Goal: Task Accomplishment & Management: Manage account settings

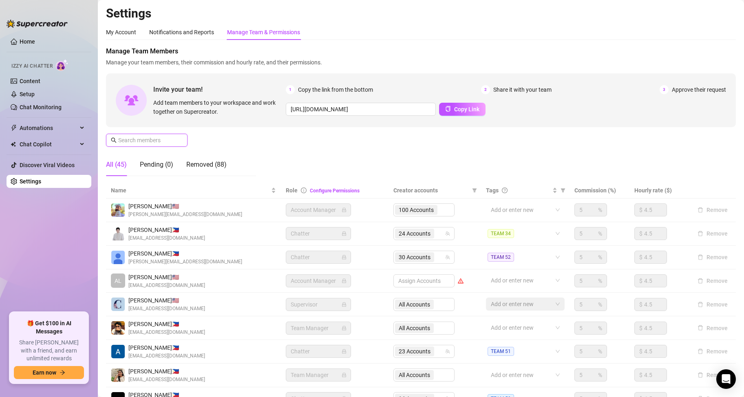
click at [159, 143] on input "text" at bounding box center [147, 140] width 58 height 9
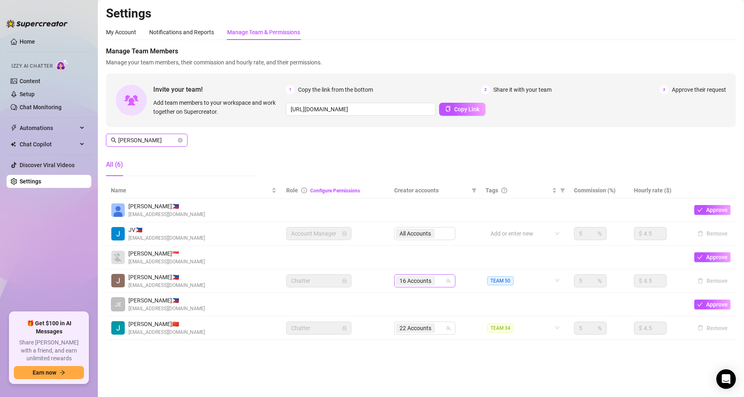
click at [439, 281] on div "16 Accounts" at bounding box center [420, 280] width 49 height 11
type input "[PERSON_NAME]"
type input "juli"
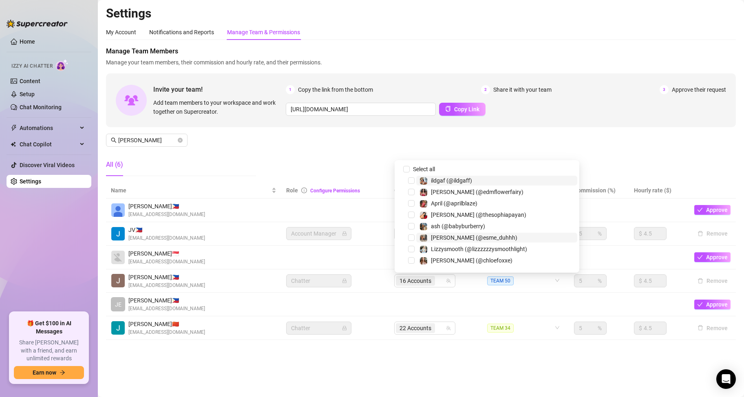
click at [441, 282] on div "16 Accounts" at bounding box center [420, 280] width 49 height 11
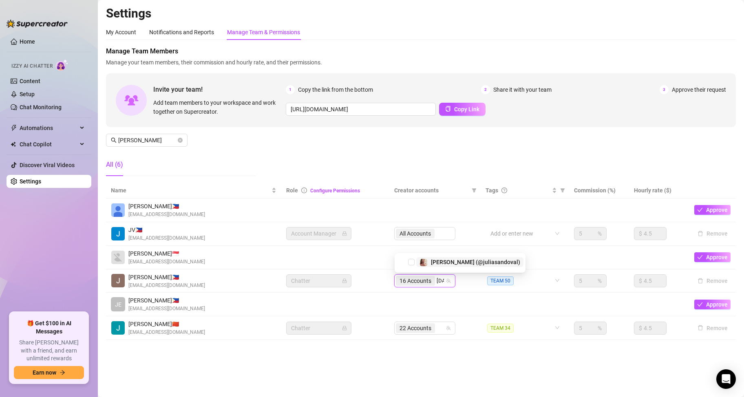
type input "juli"
click at [438, 260] on span "[PERSON_NAME] (@juliasandoval)" at bounding box center [475, 260] width 89 height 7
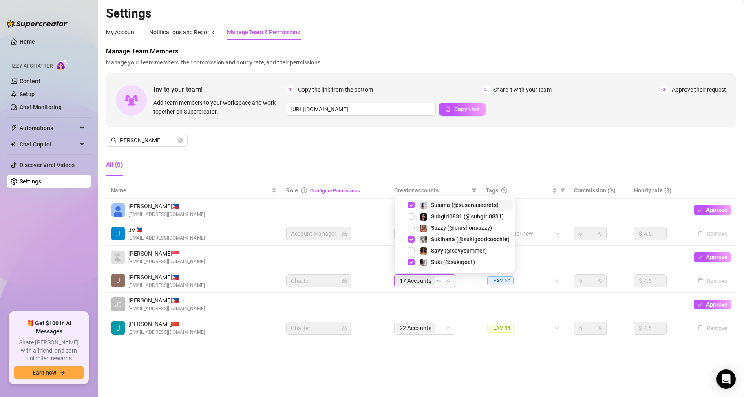
type input "s"
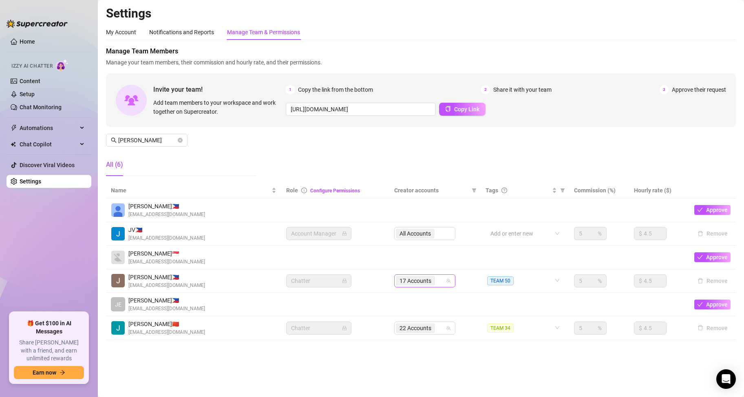
click at [441, 280] on div "17 Accounts" at bounding box center [420, 280] width 49 height 11
click at [438, 278] on input "search" at bounding box center [438, 281] width 2 height 10
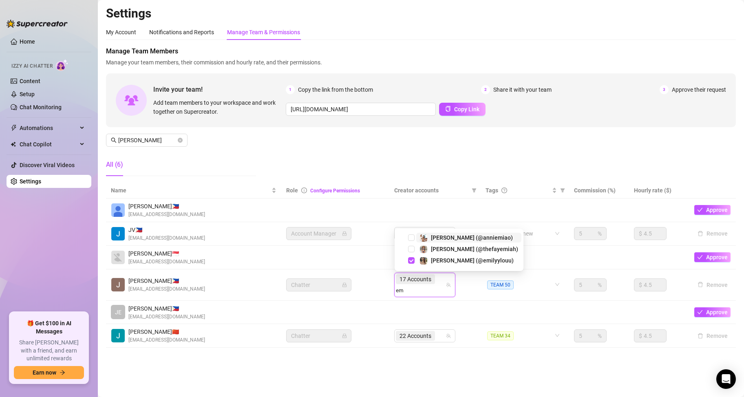
type input "e"
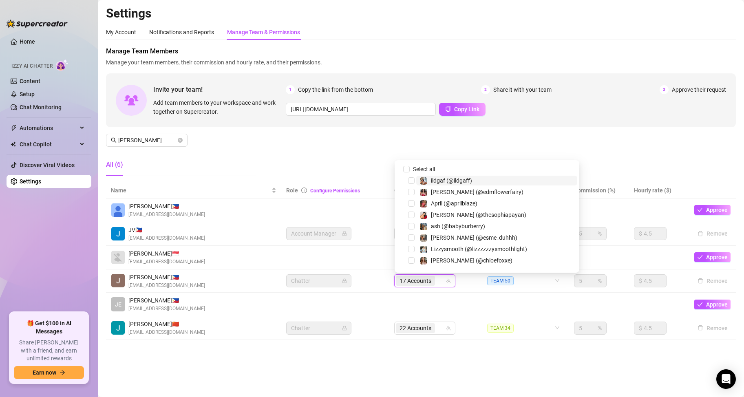
click at [437, 282] on div "17 Accounts" at bounding box center [416, 280] width 41 height 11
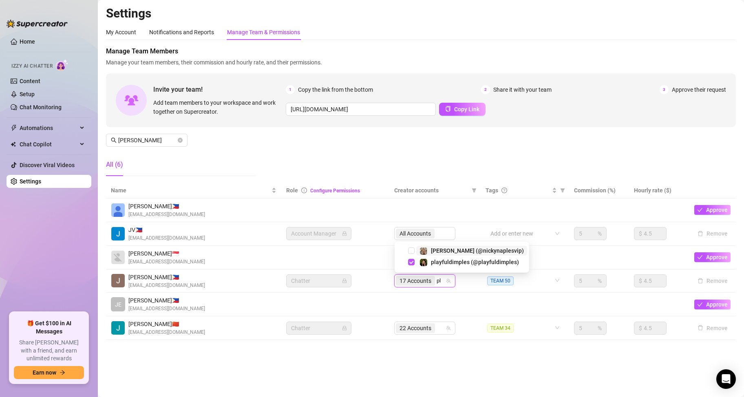
type input "p"
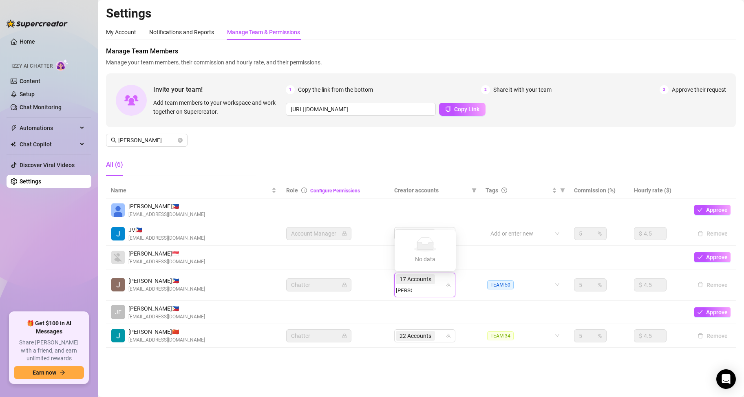
type input "[PERSON_NAME]"
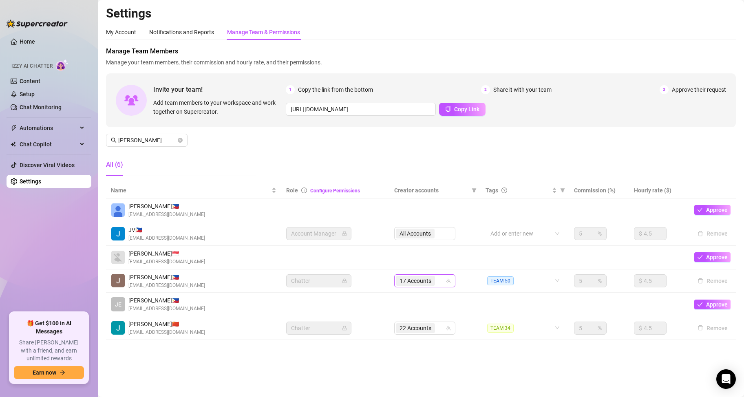
click at [438, 278] on input "search" at bounding box center [438, 281] width 2 height 10
click at [440, 280] on div "17 Accounts" at bounding box center [420, 280] width 49 height 11
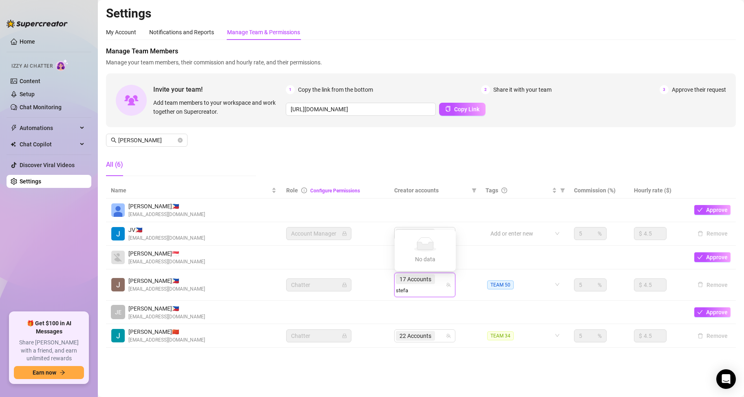
type input "stefa"
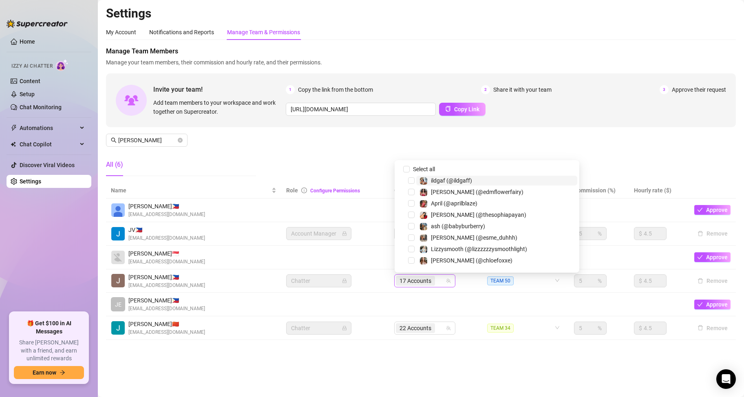
click at [437, 282] on div "17 Accounts" at bounding box center [416, 280] width 41 height 11
click at [436, 282] on div "17 Accounts" at bounding box center [416, 280] width 41 height 11
click at [437, 281] on input "search" at bounding box center [438, 281] width 2 height 10
click at [438, 281] on input "search" at bounding box center [438, 281] width 2 height 10
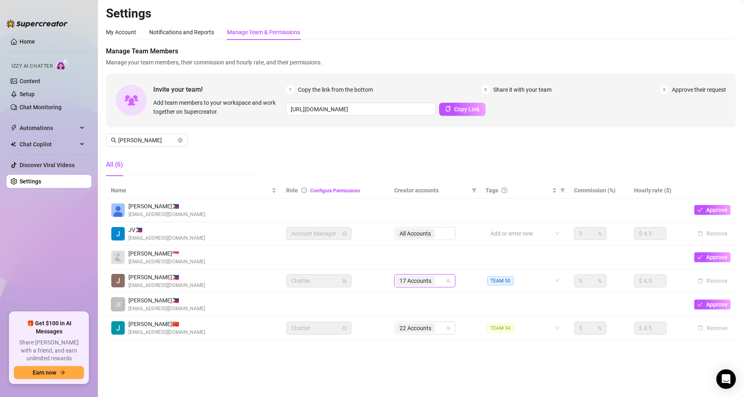
click at [438, 281] on input "search" at bounding box center [438, 281] width 2 height 10
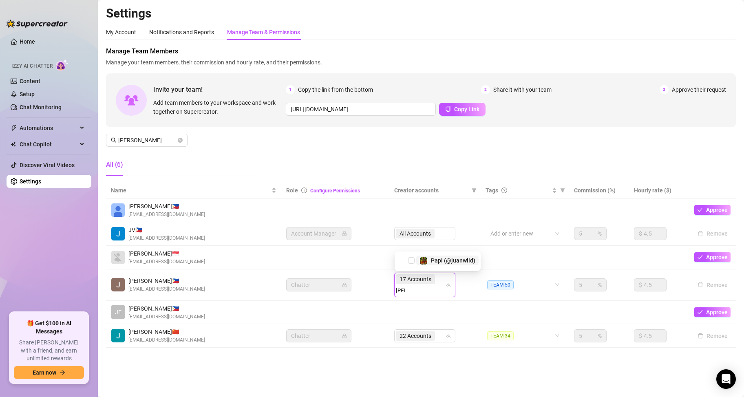
type input "juanw"
click at [413, 261] on span "Select tree node" at bounding box center [411, 260] width 7 height 7
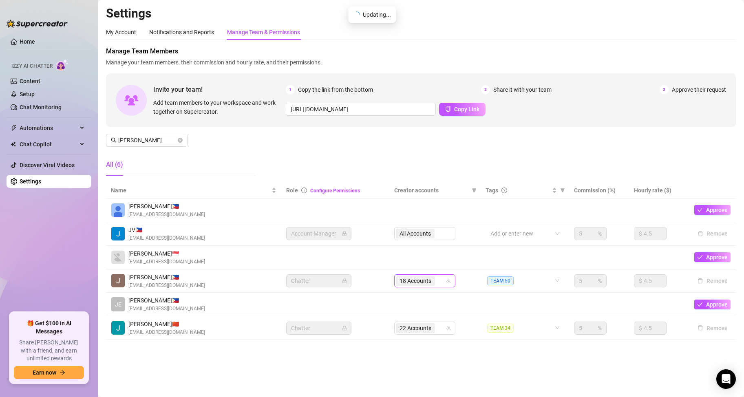
click at [438, 281] on input "search" at bounding box center [438, 281] width 2 height 10
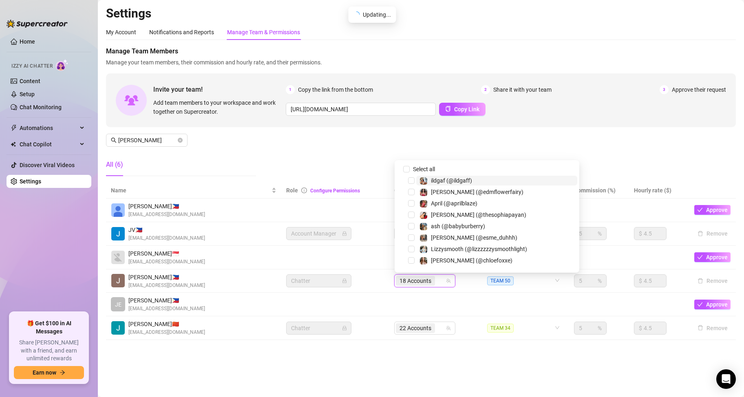
click at [437, 281] on input "search" at bounding box center [438, 281] width 2 height 10
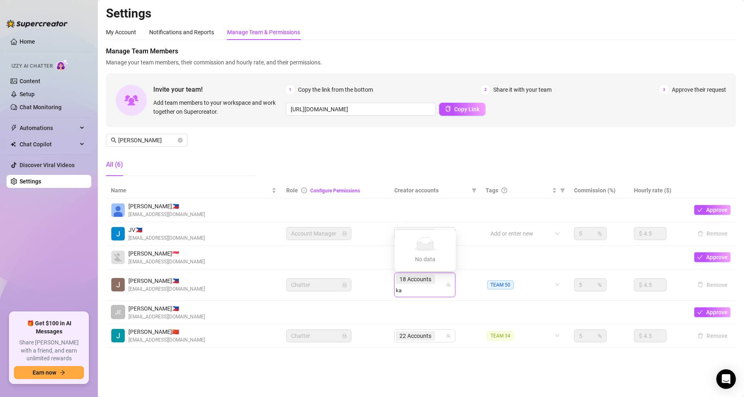
type input "k"
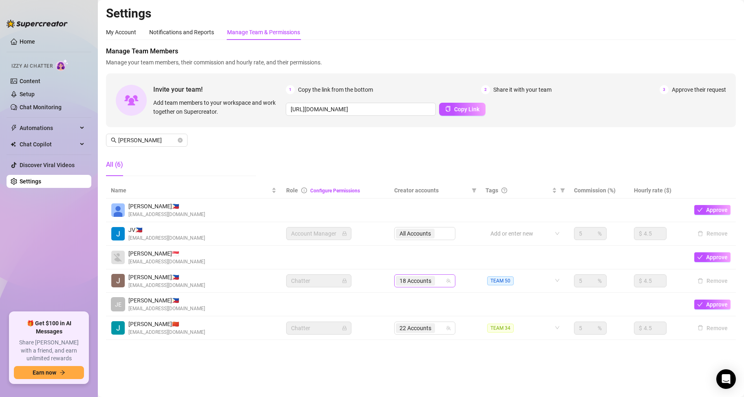
click at [437, 283] on input "search" at bounding box center [438, 281] width 2 height 10
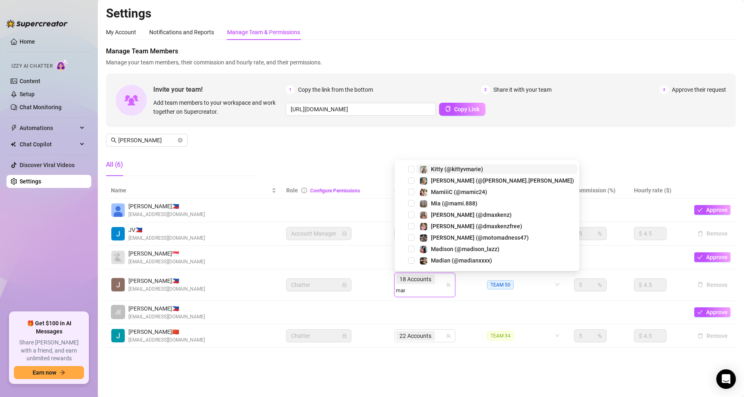
type input "mami"
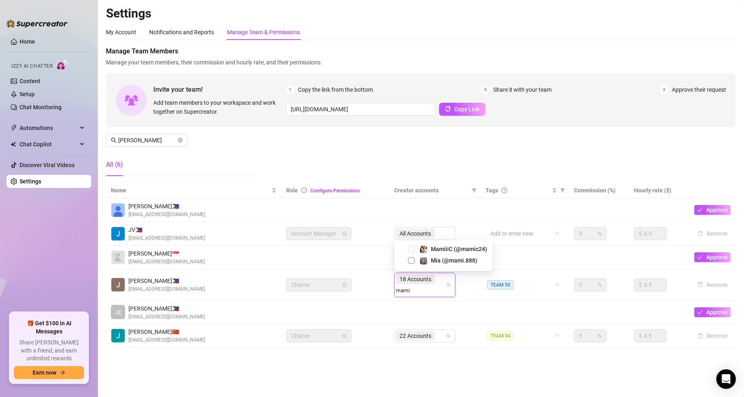
click at [413, 260] on span "Select tree node" at bounding box center [411, 260] width 7 height 7
click at [412, 286] on input "search" at bounding box center [404, 291] width 16 height 10
type input "mamic24"
click at [409, 259] on span "Select tree node" at bounding box center [411, 260] width 7 height 7
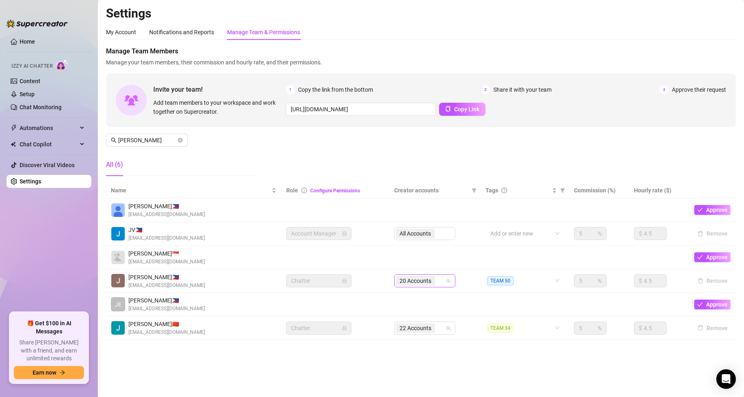
click at [439, 282] on div "20 Accounts" at bounding box center [420, 280] width 49 height 11
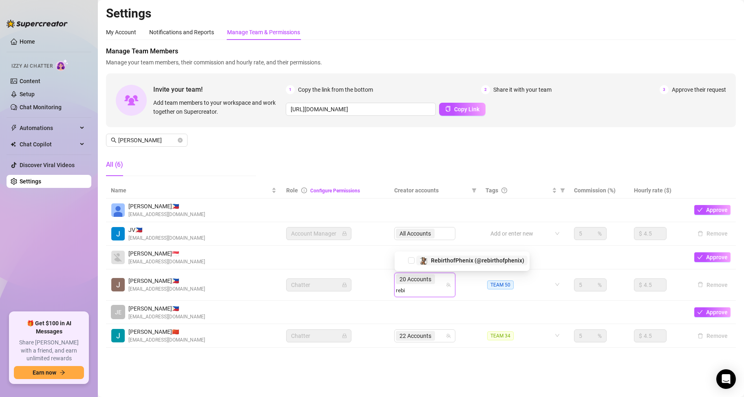
type input "rebir"
click at [412, 260] on span "Select tree node" at bounding box center [411, 260] width 7 height 7
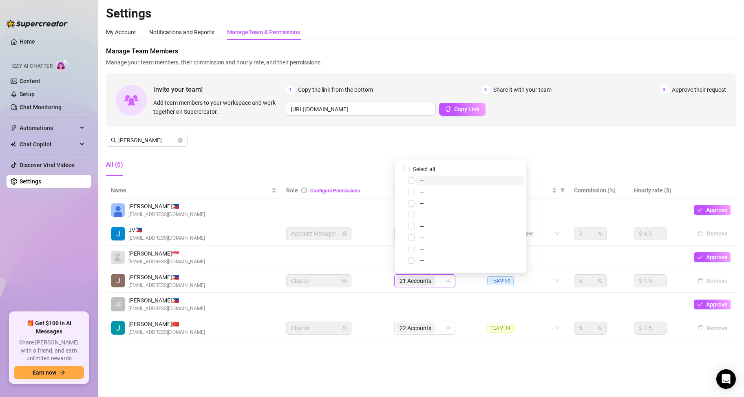
click at [441, 278] on div "21 Accounts" at bounding box center [420, 280] width 49 height 11
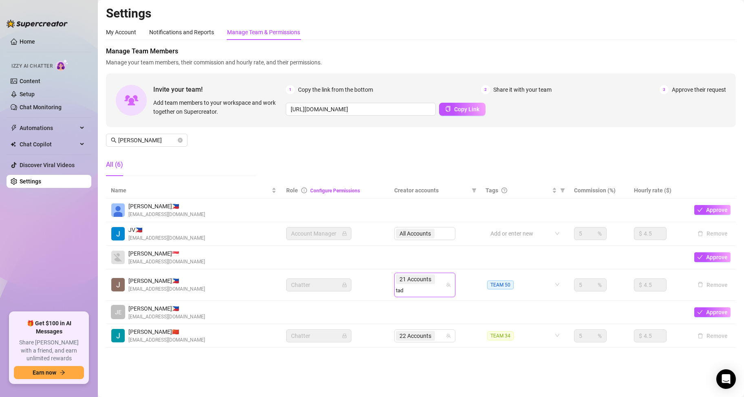
type input "[PERSON_NAME]"
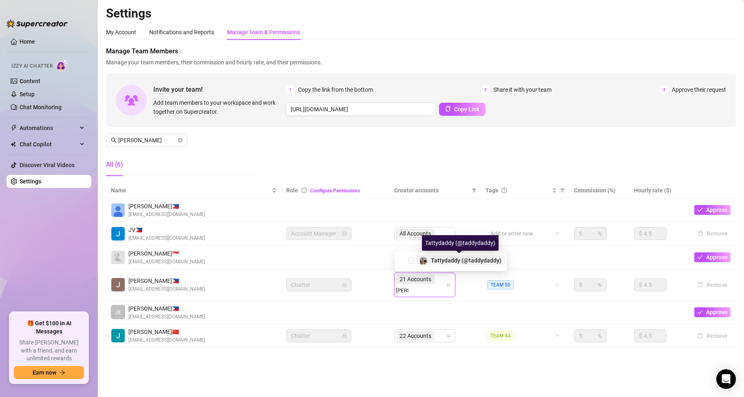
click at [452, 263] on span "Tattydaddy (@taddydaddy)" at bounding box center [466, 260] width 71 height 7
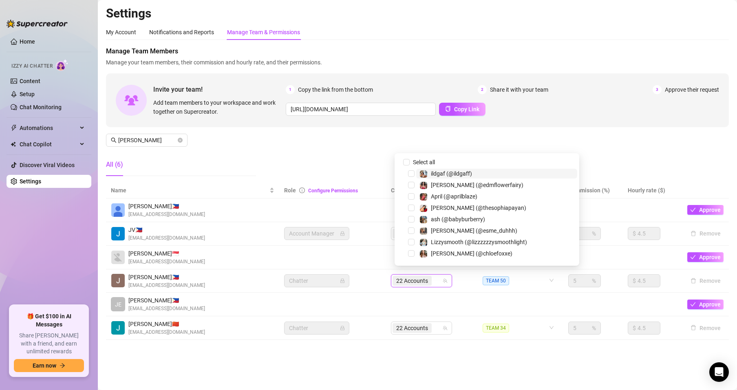
click at [440, 280] on div "22 Accounts" at bounding box center [417, 280] width 49 height 11
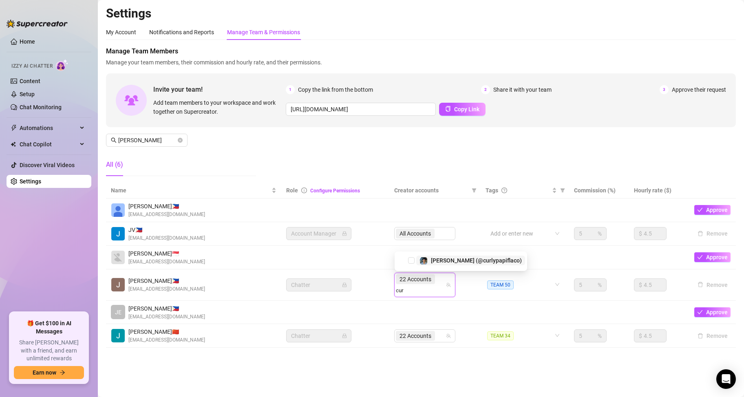
type input "curl"
click at [412, 263] on span "Select tree node" at bounding box center [411, 260] width 7 height 7
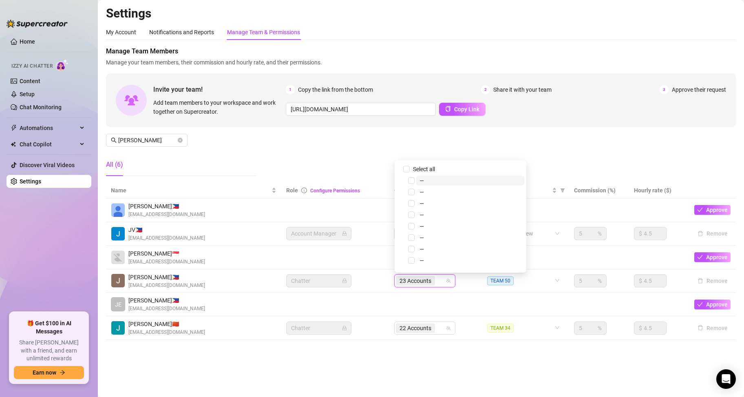
click at [438, 280] on input "search" at bounding box center [438, 281] width 2 height 10
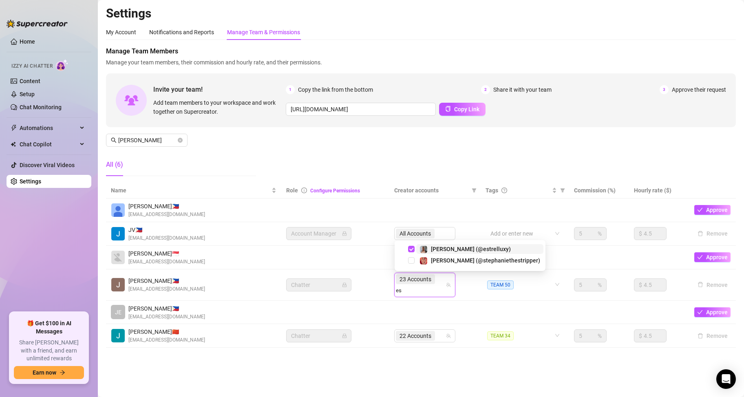
type input "e"
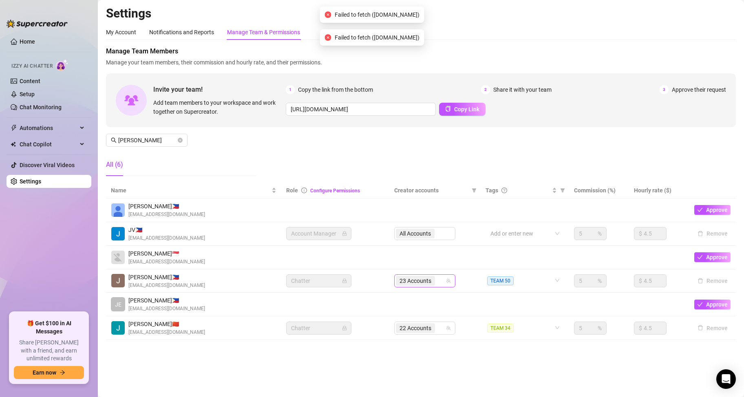
click at [439, 282] on div "23 Accounts" at bounding box center [420, 280] width 49 height 11
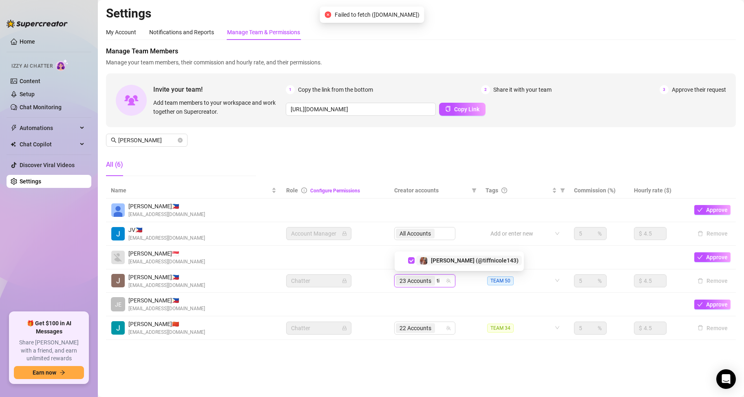
type input "t"
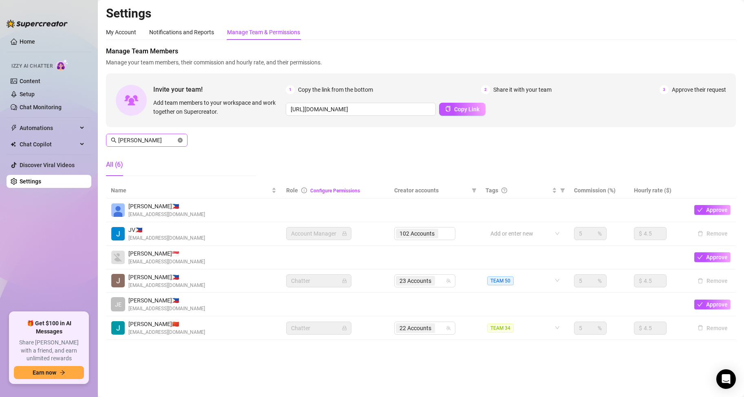
click at [181, 139] on icon "close-circle" at bounding box center [180, 140] width 5 height 5
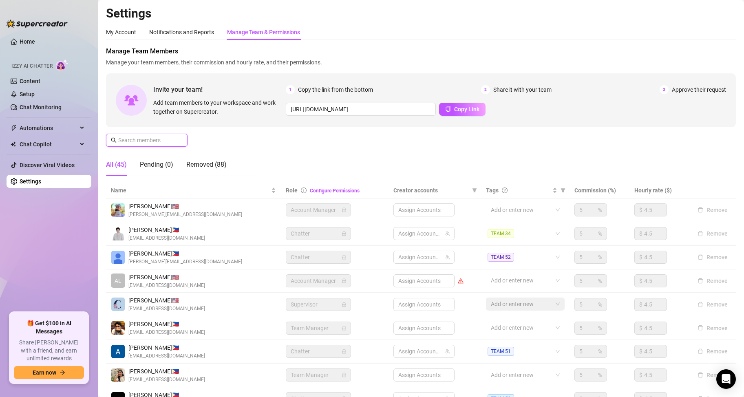
click at [166, 142] on input "text" at bounding box center [147, 140] width 58 height 9
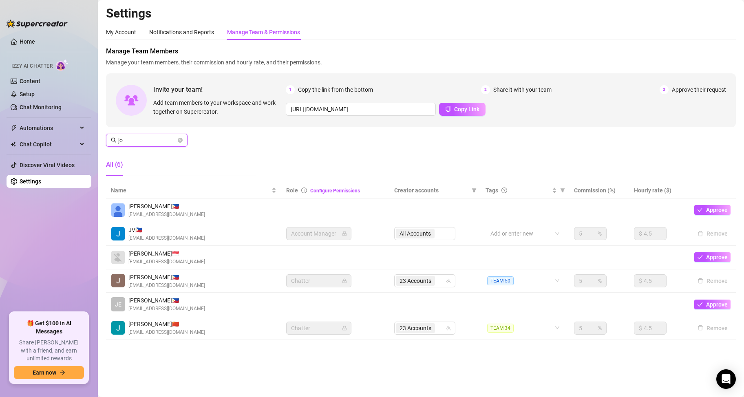
type input "j"
type input "[PERSON_NAME]"
click at [437, 281] on input "search" at bounding box center [438, 281] width 2 height 10
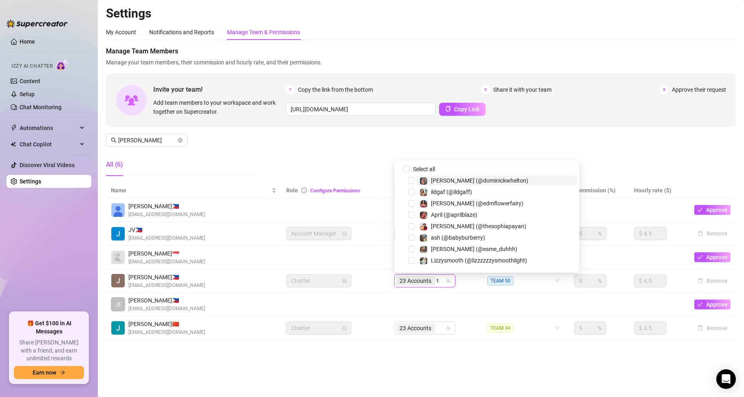
type input "theb"
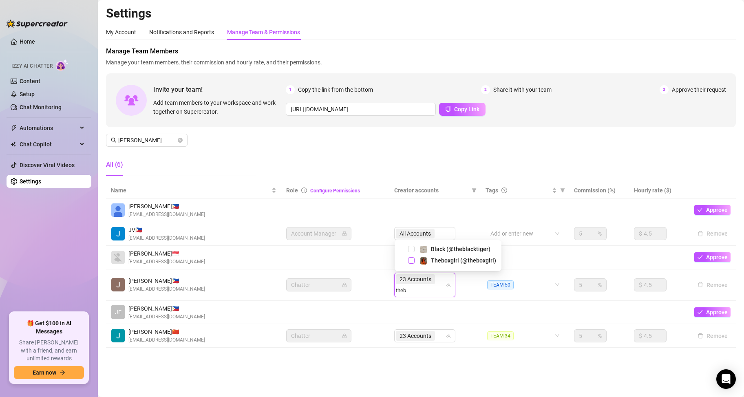
click at [411, 261] on span "Select tree node" at bounding box center [411, 260] width 7 height 7
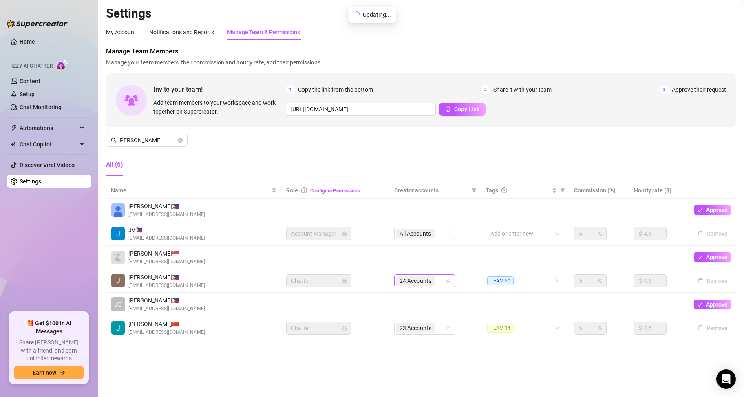
click at [438, 281] on input "search" at bounding box center [438, 281] width 2 height 10
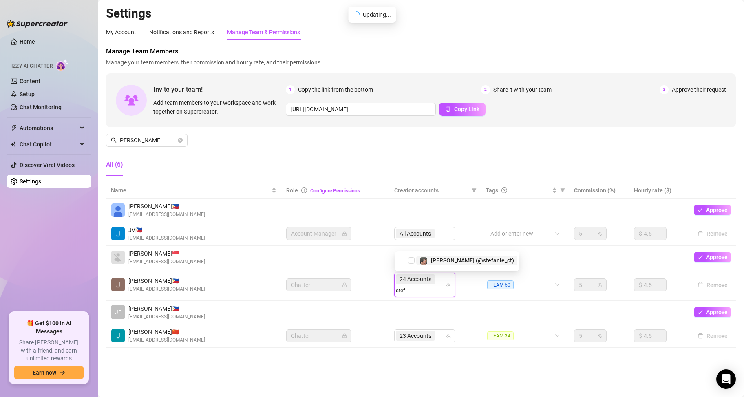
type input "stefa"
click at [441, 260] on span "[PERSON_NAME] (@stefanie_ct)" at bounding box center [472, 260] width 83 height 7
click at [410, 286] on input "search" at bounding box center [403, 291] width 14 height 10
type input "kamw"
click at [433, 258] on span "Kam (@kamwild)" at bounding box center [453, 260] width 44 height 7
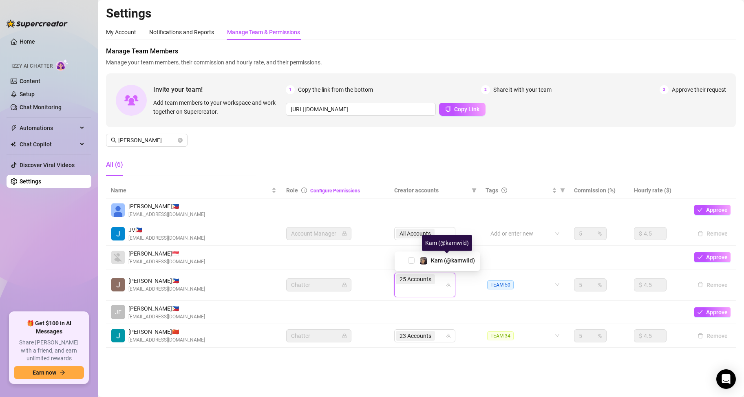
click at [468, 292] on td "25 Accounts kamw" at bounding box center [434, 284] width 91 height 31
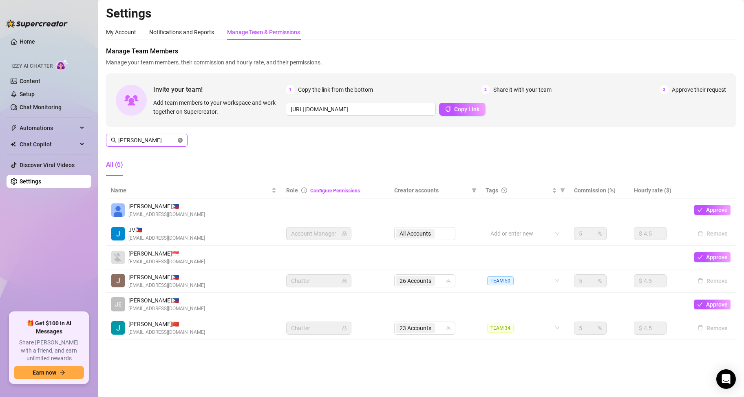
click at [181, 142] on icon "close-circle" at bounding box center [180, 140] width 5 height 5
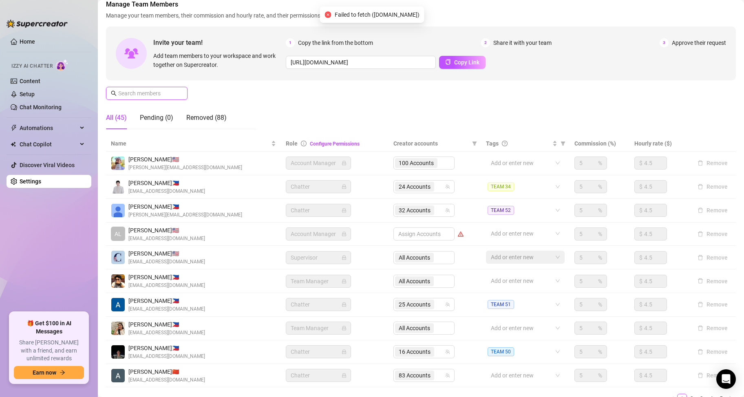
scroll to position [94, 0]
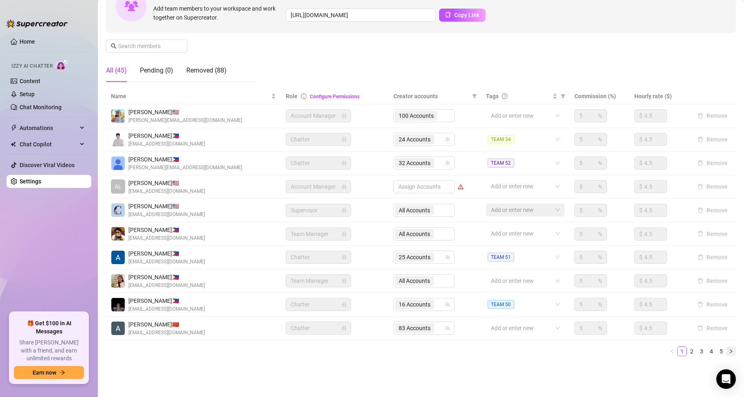
click at [730, 353] on icon "right" at bounding box center [731, 351] width 2 height 4
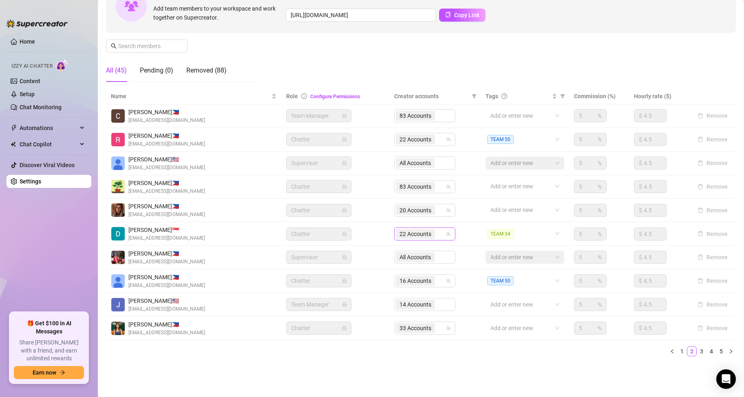
click at [437, 235] on input "search" at bounding box center [438, 234] width 2 height 10
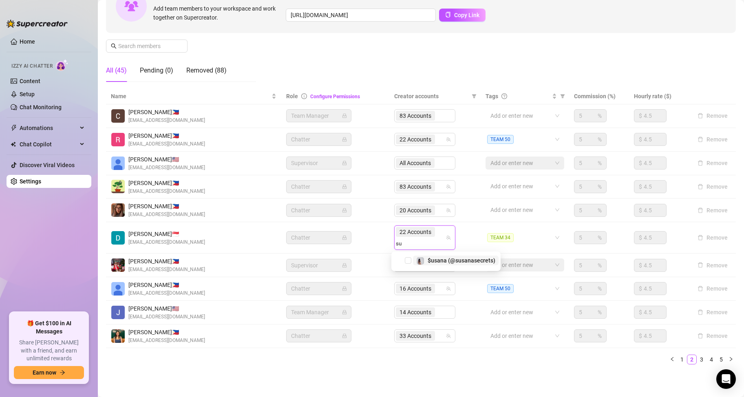
type input "s"
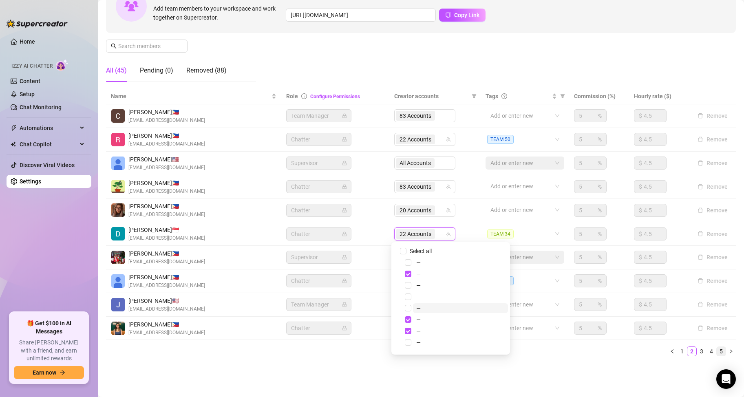
click at [286, 363] on div "Name Role Configure Permissions Creator accounts Tags Commission (%) Hourly rat…" at bounding box center [421, 225] width 630 height 274
click at [609, 369] on div "Settings My Account Notifications and Reports Manage Team & Permissions Profile…" at bounding box center [421, 142] width 630 height 461
click at [728, 351] on icon "right" at bounding box center [730, 351] width 5 height 5
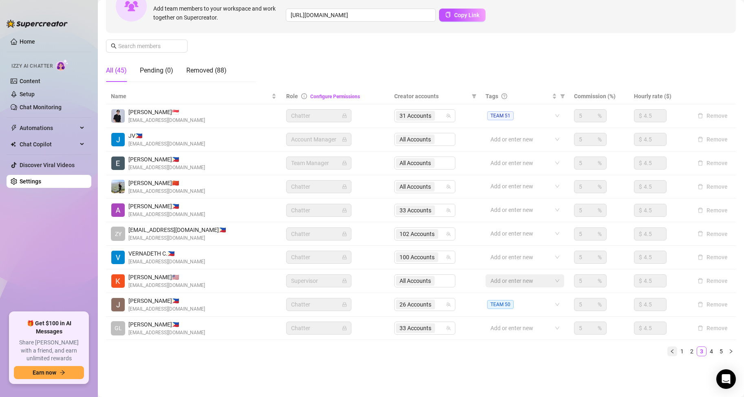
click at [667, 354] on button "button" at bounding box center [672, 351] width 10 height 10
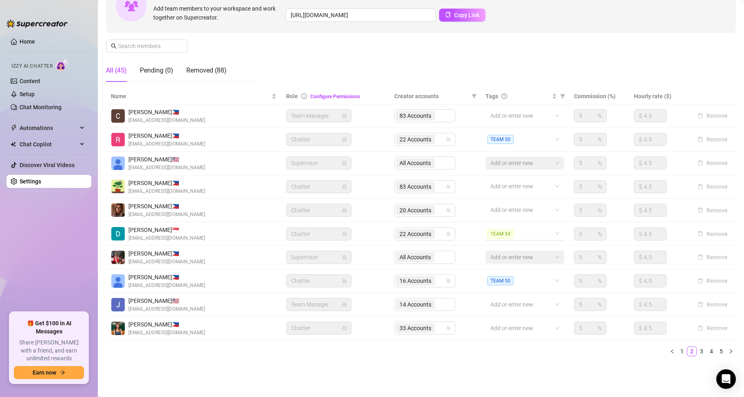
click at [550, 232] on div "TEAM 34" at bounding box center [524, 233] width 79 height 13
click at [544, 236] on div "TEAM 34" at bounding box center [520, 233] width 67 height 11
click at [521, 276] on div "TEAM 51" at bounding box center [520, 276] width 65 height 9
click at [507, 232] on span "TEAM 34" at bounding box center [500, 233] width 26 height 9
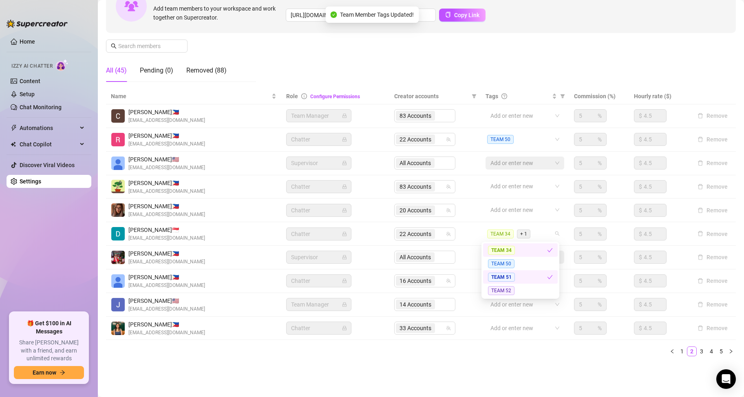
click at [547, 248] on icon "check" at bounding box center [550, 250] width 6 height 6
click at [527, 355] on ul "1 2 3 4 5" at bounding box center [421, 351] width 630 height 10
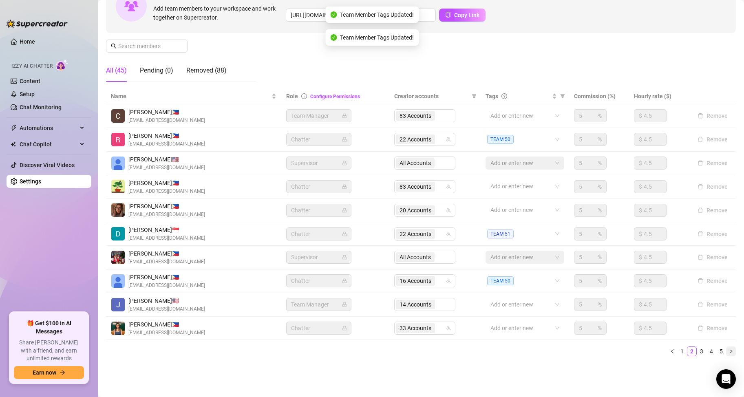
click at [728, 351] on icon "right" at bounding box center [730, 351] width 5 height 5
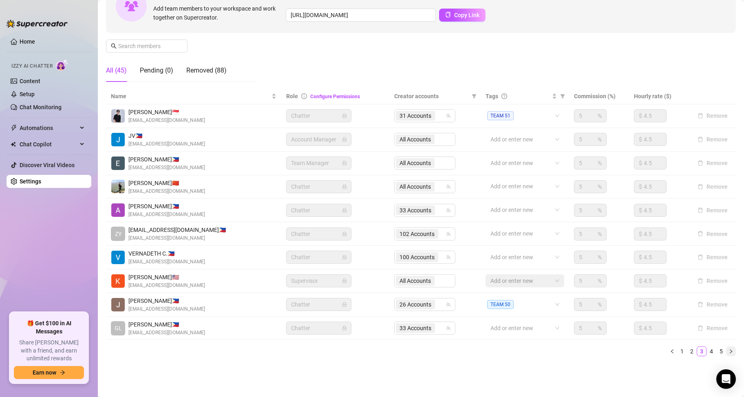
click at [726, 354] on button "button" at bounding box center [731, 351] width 10 height 10
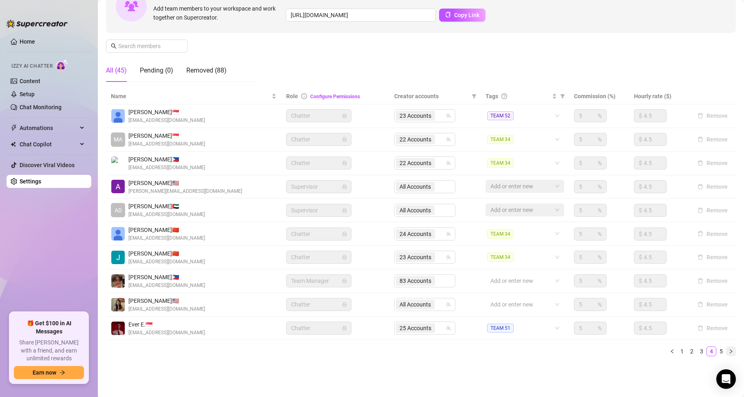
click at [726, 354] on button "button" at bounding box center [731, 351] width 10 height 10
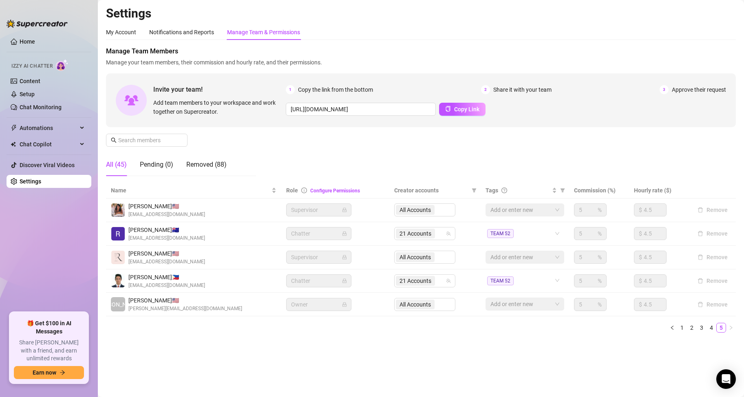
scroll to position [0, 0]
click at [157, 139] on input "text" at bounding box center [147, 140] width 58 height 9
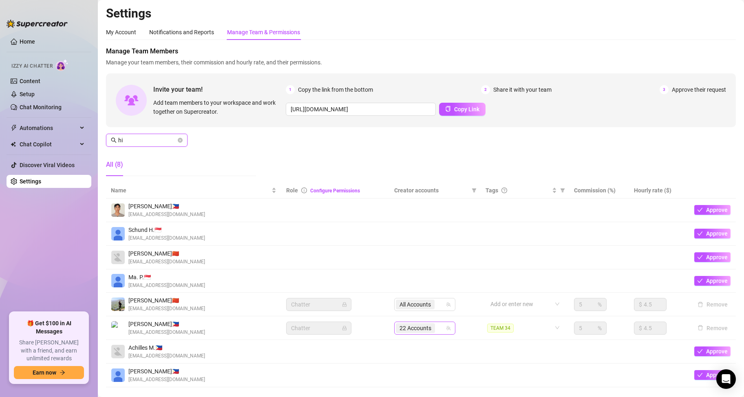
type input "hi"
click at [437, 327] on input "search" at bounding box center [438, 328] width 2 height 10
type input "sus"
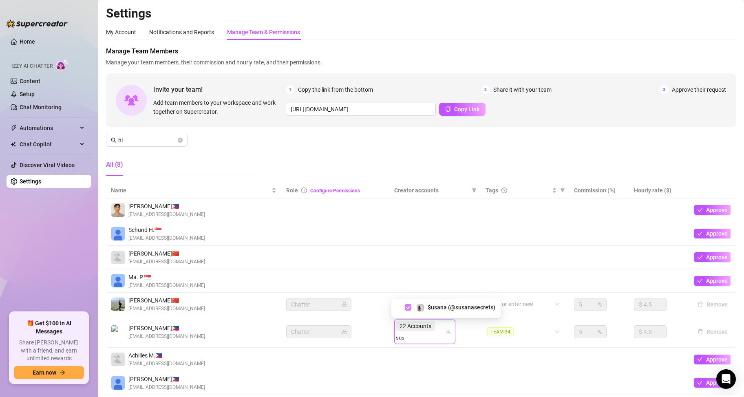
click at [408, 307] on span "Select tree node" at bounding box center [408, 307] width 7 height 7
